Goal: Information Seeking & Learning: Find specific fact

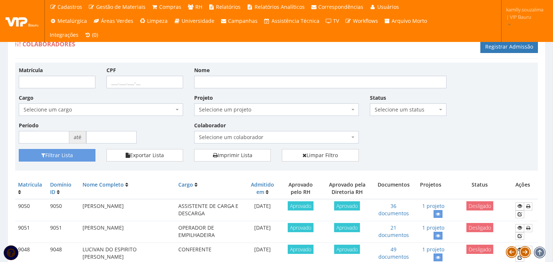
click at [399, 142] on div "Matrícula CPF Nome Cargo Selecione um cargo G1225 D0029 - 4110-05 - AGENTE DE A…" at bounding box center [276, 107] width 526 height 83
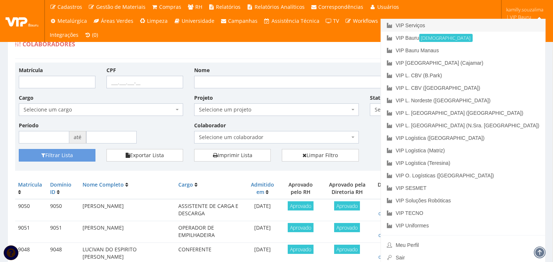
click at [516, 27] on link "VIP Serviços" at bounding box center [463, 25] width 164 height 13
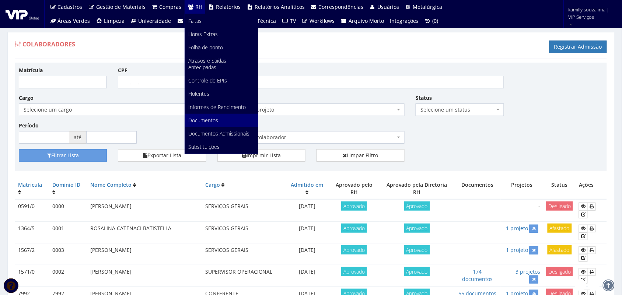
scroll to position [138, 0]
click at [213, 117] on span "Documentos" at bounding box center [204, 120] width 30 height 7
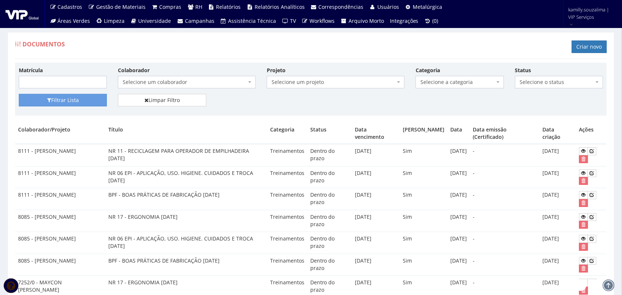
click at [588, 39] on div "Documentos Criar novo" at bounding box center [310, 48] width 591 height 22
click at [586, 43] on link "Criar novo" at bounding box center [588, 47] width 35 height 13
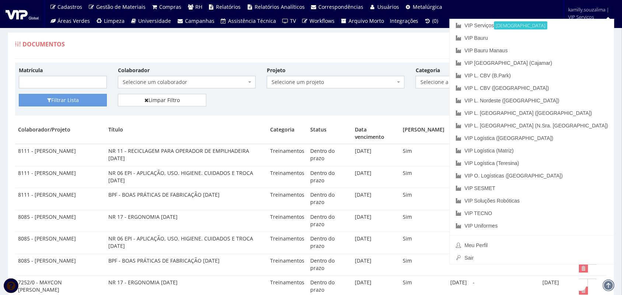
drag, startPoint x: 471, startPoint y: 43, endPoint x: 523, endPoint y: 39, distance: 52.4
click at [473, 43] on div "Documentos Criar novo" at bounding box center [310, 48] width 591 height 22
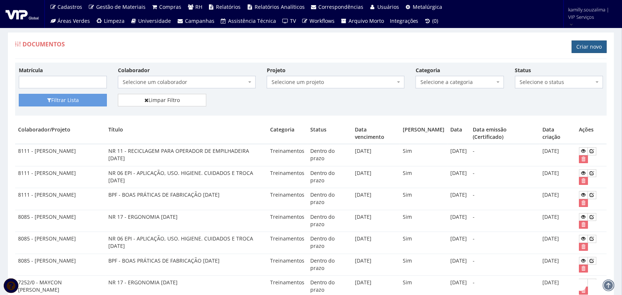
click at [584, 43] on link "Criar novo" at bounding box center [588, 47] width 35 height 13
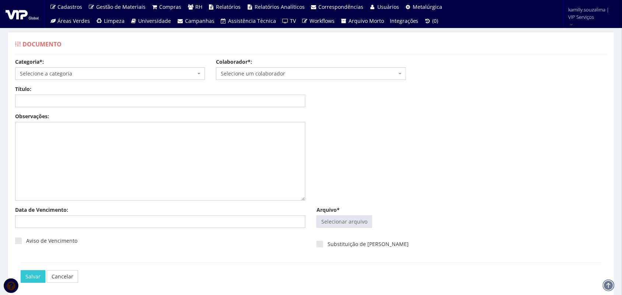
click at [142, 69] on span "Selecione a categoria" at bounding box center [110, 73] width 190 height 13
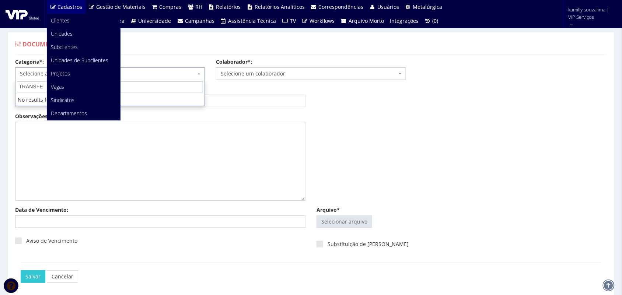
type input "TRANSFE"
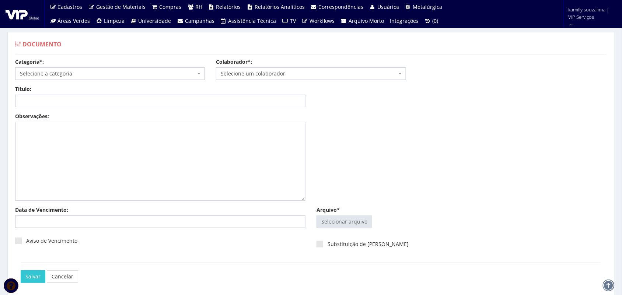
click at [108, 77] on span "Selecione a categoria" at bounding box center [108, 73] width 176 height 7
click at [65, 279] on link "Cancelar" at bounding box center [62, 276] width 31 height 13
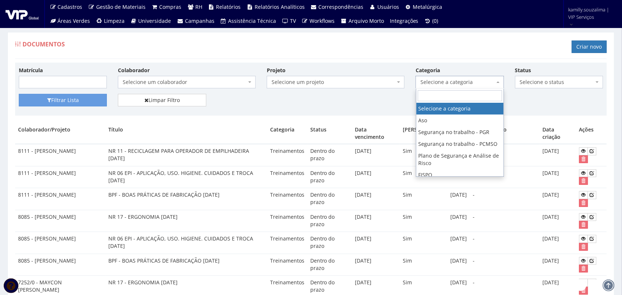
click at [475, 77] on span "Selecione a categoria" at bounding box center [459, 82] width 88 height 13
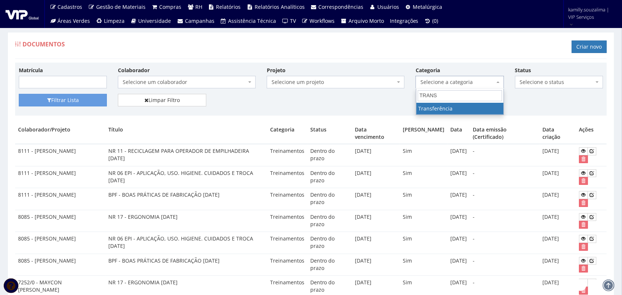
type input "TRANS"
select select "transferencia"
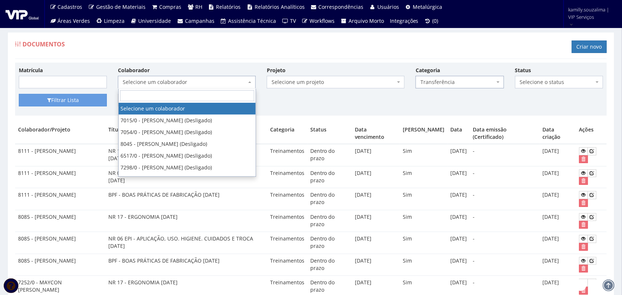
click at [223, 77] on span "Selecione um colaborador" at bounding box center [187, 82] width 138 height 13
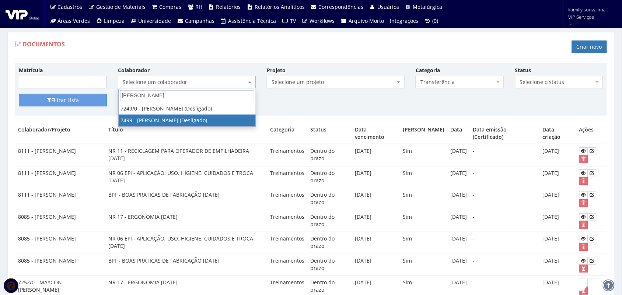
type input "MATEUS V"
select select "1420"
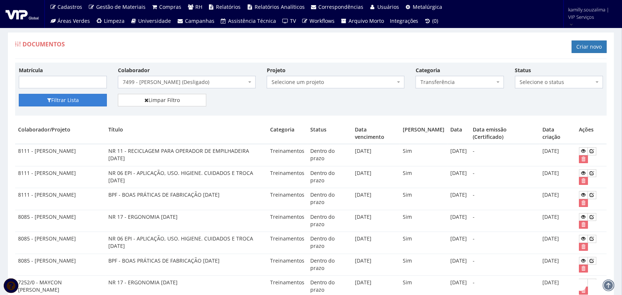
click at [80, 98] on button "Filtrar Lista" at bounding box center [63, 100] width 88 height 13
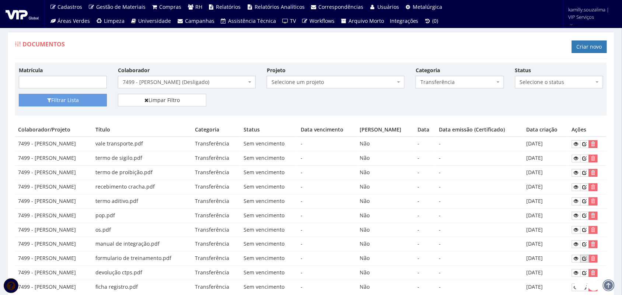
click at [585, 259] on icon at bounding box center [584, 258] width 4 height 5
click at [584, 261] on icon at bounding box center [584, 258] width 4 height 5
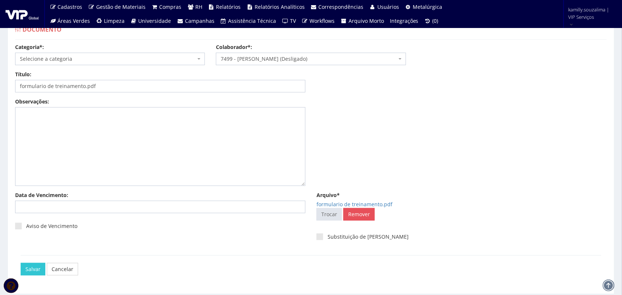
scroll to position [40, 0]
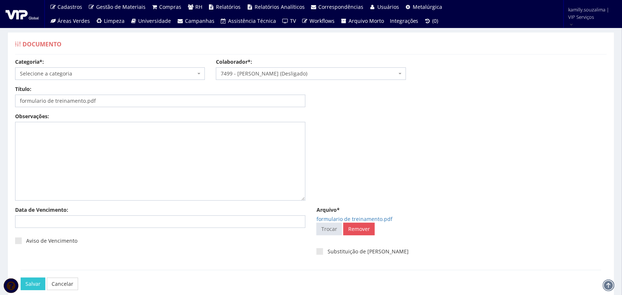
click at [115, 68] on span "Selecione a categoria" at bounding box center [110, 73] width 190 height 13
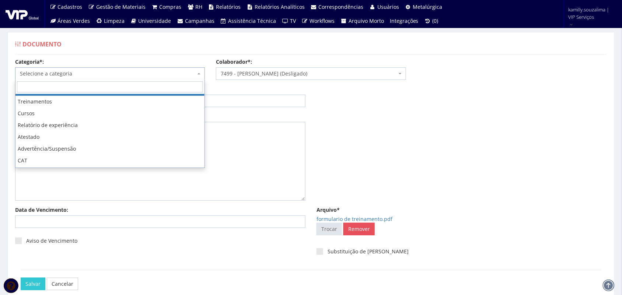
scroll to position [185, 0]
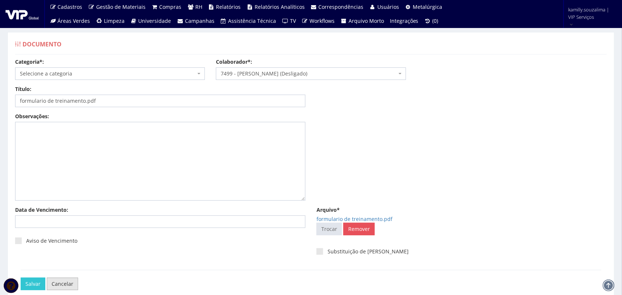
click at [70, 285] on link "Cancelar" at bounding box center [62, 284] width 31 height 13
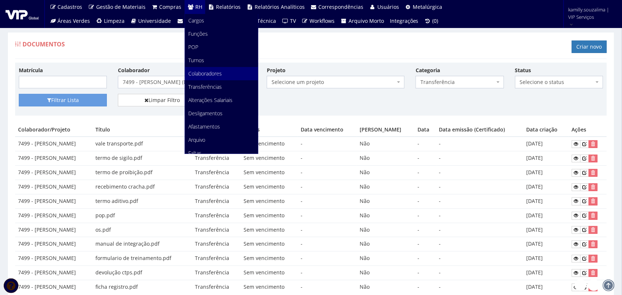
click at [201, 76] on span "Colaboradores" at bounding box center [206, 73] width 34 height 7
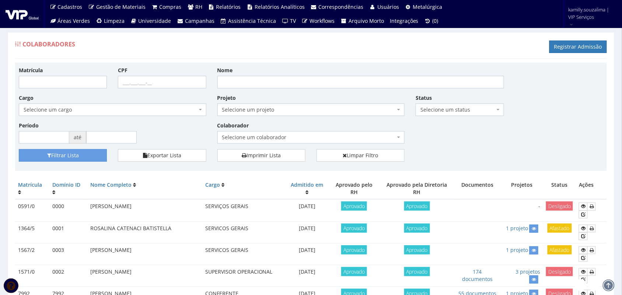
click at [341, 134] on span "Selecione um colaborador" at bounding box center [308, 137] width 173 height 7
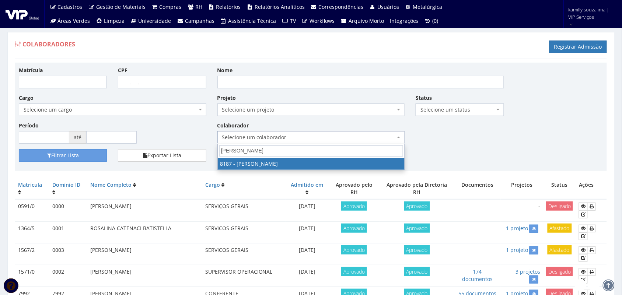
type input "arthur"
select select "4101"
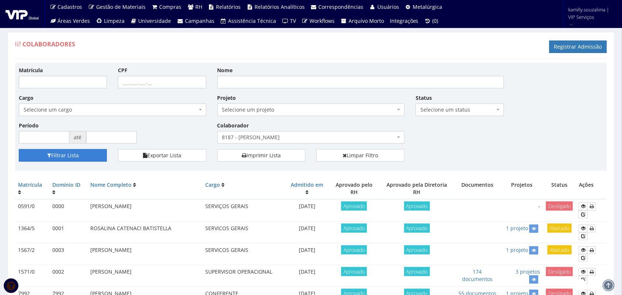
click at [80, 158] on button "Filtrar Lista" at bounding box center [63, 155] width 88 height 13
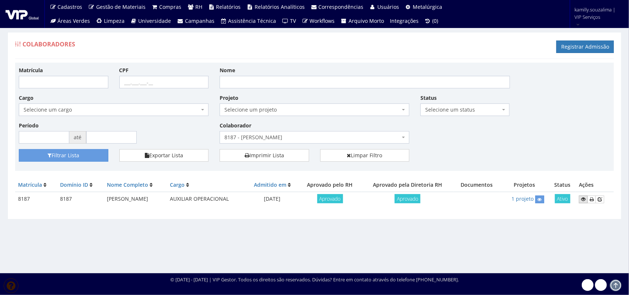
click at [585, 200] on icon at bounding box center [583, 199] width 4 height 5
click at [367, 151] on link "Limpar Filtro" at bounding box center [364, 155] width 89 height 13
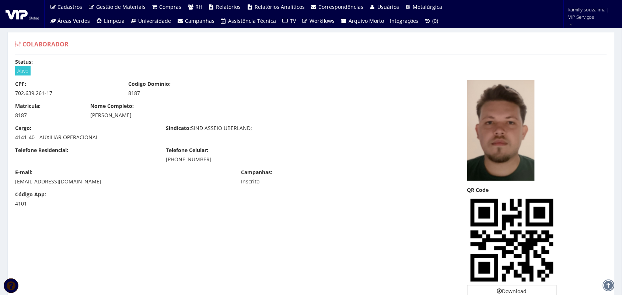
drag, startPoint x: 230, startPoint y: 161, endPoint x: 163, endPoint y: 160, distance: 67.4
click at [163, 160] on div "Telefone Celular: [PHONE_NUMBER]" at bounding box center [235, 155] width 151 height 17
copy div "[PHONE_NUMBER]"
drag, startPoint x: 196, startPoint y: 115, endPoint x: 91, endPoint y: 115, distance: 105.3
click at [91, 115] on div "[PERSON_NAME]" at bounding box center [236, 115] width 290 height 7
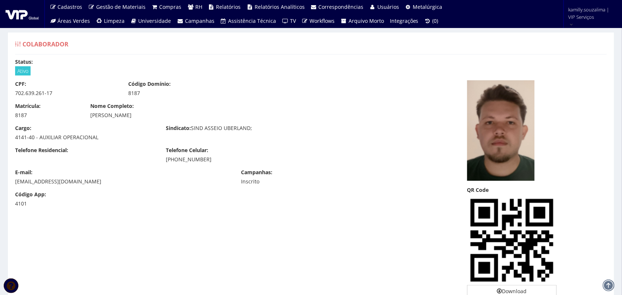
copy div "[PERSON_NAME]"
click at [237, 112] on div "[PERSON_NAME]" at bounding box center [236, 115] width 290 height 7
drag, startPoint x: 191, startPoint y: 116, endPoint x: 91, endPoint y: 119, distance: 100.2
click at [91, 119] on div "Matrícula: 8187 Nome Completo: [PERSON_NAME]" at bounding box center [236, 113] width 452 height 22
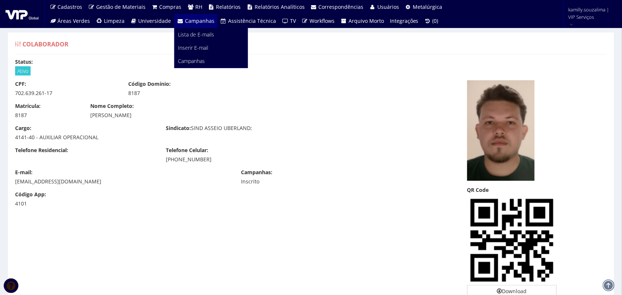
copy div "[PERSON_NAME]"
